Goal: Task Accomplishment & Management: Manage account settings

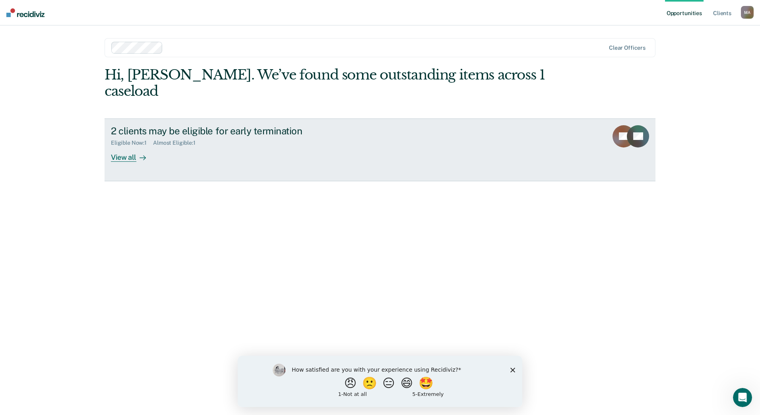
click at [131, 146] on div "View all" at bounding box center [133, 153] width 44 height 15
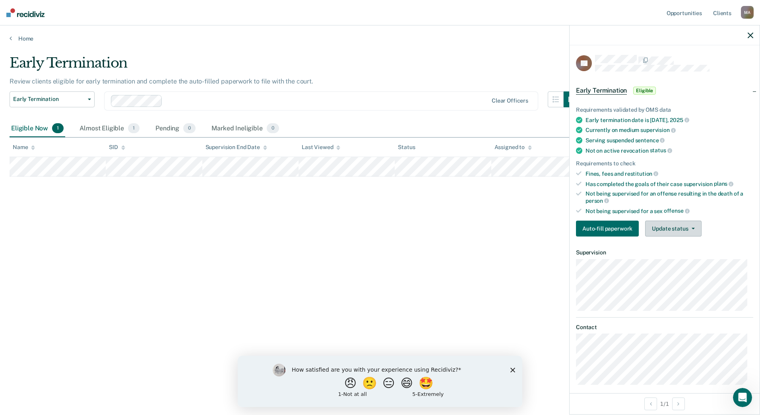
click at [693, 230] on button "Update status" at bounding box center [673, 228] width 56 height 16
click at [696, 260] on button "Mark Ineligible" at bounding box center [683, 260] width 77 height 13
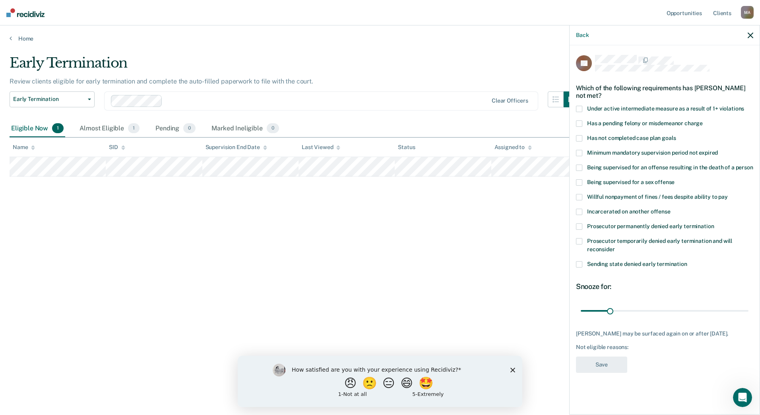
click at [578, 140] on span at bounding box center [579, 138] width 6 height 6
click at [675, 135] on input "Has not completed case plan goals" at bounding box center [675, 135] width 0 height 0
click at [597, 361] on button "Save" at bounding box center [601, 364] width 51 height 16
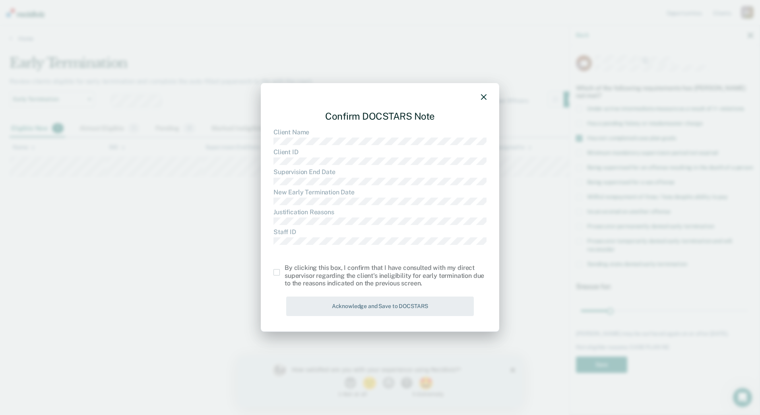
click at [275, 275] on span at bounding box center [276, 272] width 6 height 6
click at [284, 269] on input "checkbox" at bounding box center [284, 269] width 0 height 0
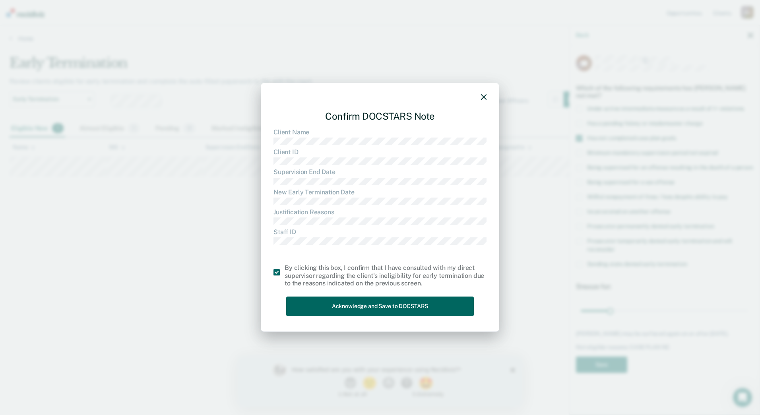
click at [382, 309] on button "Acknowledge and Save to DOCSTARS" at bounding box center [380, 305] width 188 height 19
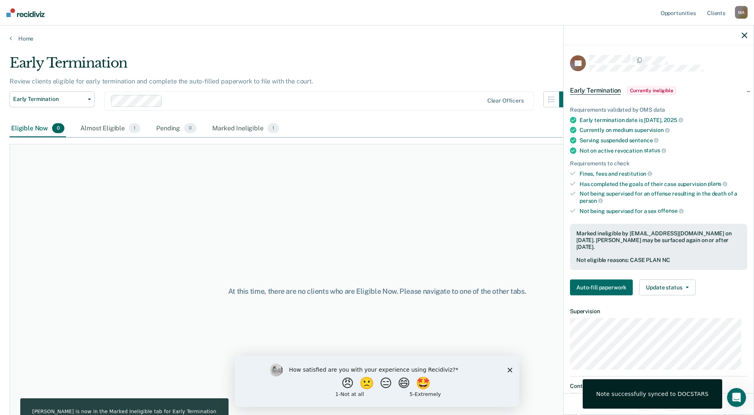
click at [513, 369] on div "How satisfied are you with your experience using Recidiviz? 😠 🙁 😑 😄 🤩 1 - Not a…" at bounding box center [376, 380] width 284 height 51
